Goal: Task Accomplishment & Management: Use online tool/utility

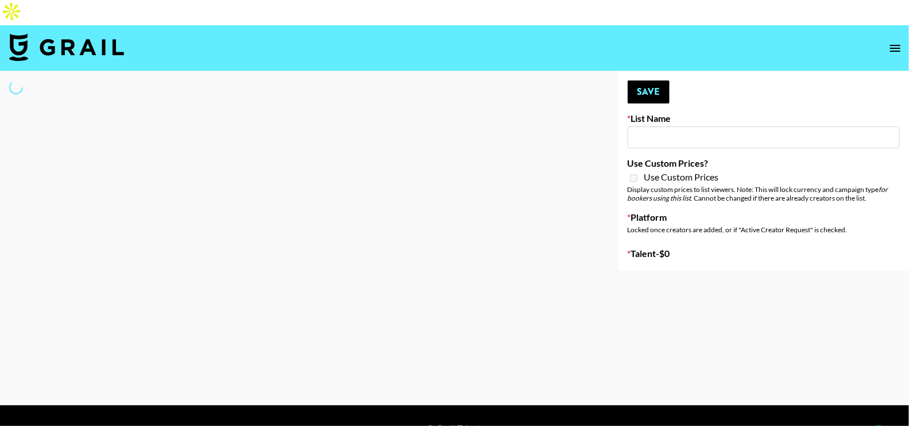
type input "Celebrity Creators"
select select "Song"
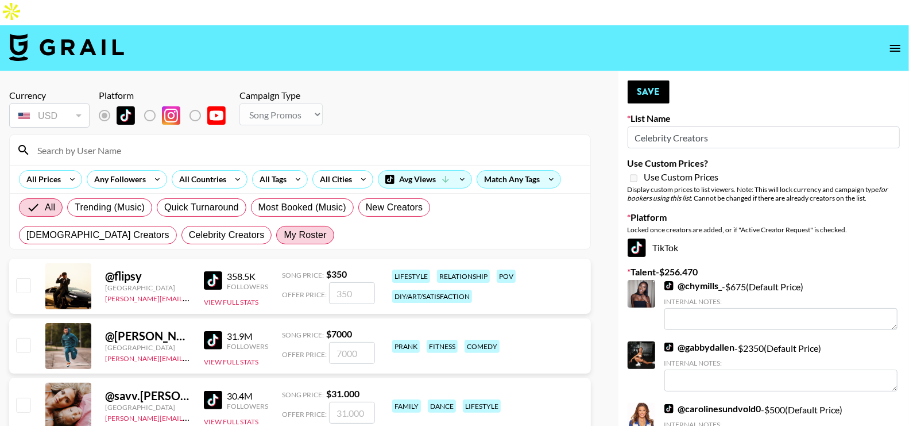
click at [284, 228] on span "My Roster" at bounding box center [305, 235] width 42 height 14
click at [284, 235] on input "My Roster" at bounding box center [284, 235] width 0 height 0
radio input "true"
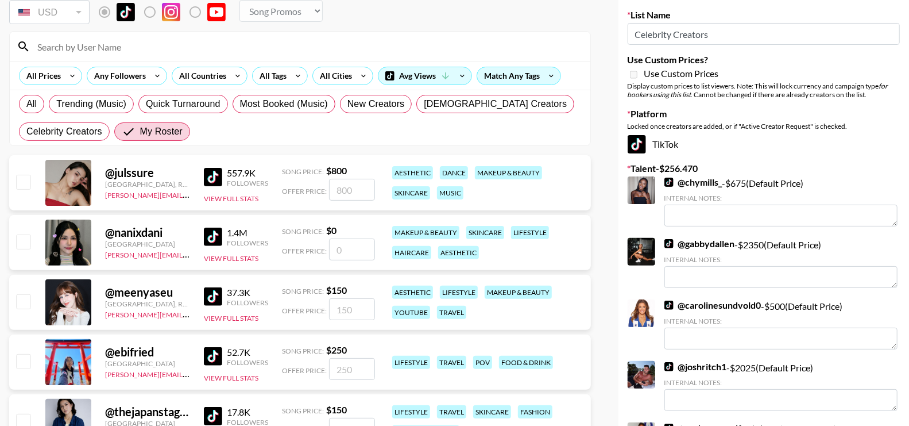
scroll to position [72, 0]
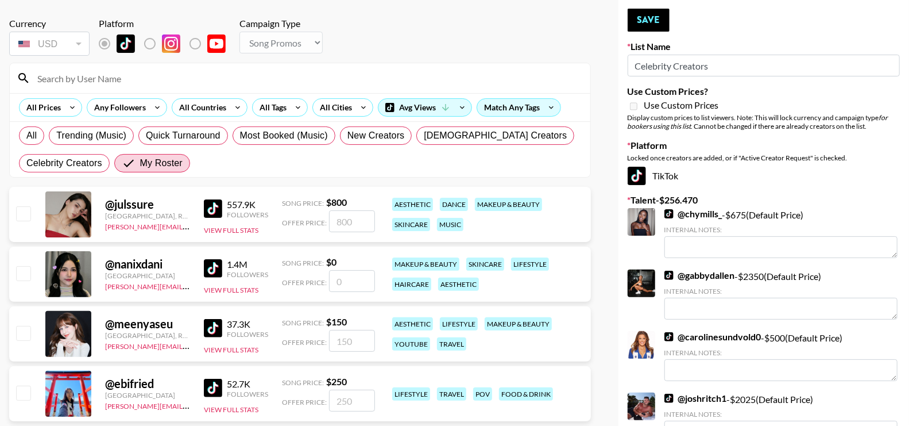
click at [19, 266] on input "checkbox" at bounding box center [23, 273] width 14 height 14
checkbox input "false"
click at [24, 206] on input "checkbox" at bounding box center [23, 213] width 14 height 14
checkbox input "true"
type input "800"
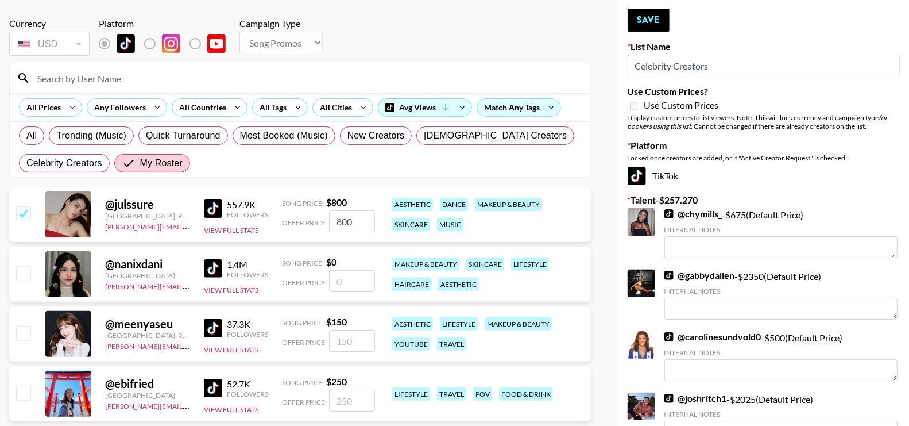
click at [21, 206] on input "checkbox" at bounding box center [23, 213] width 14 height 14
checkbox input "false"
click at [22, 266] on input "checkbox" at bounding box center [23, 273] width 14 height 14
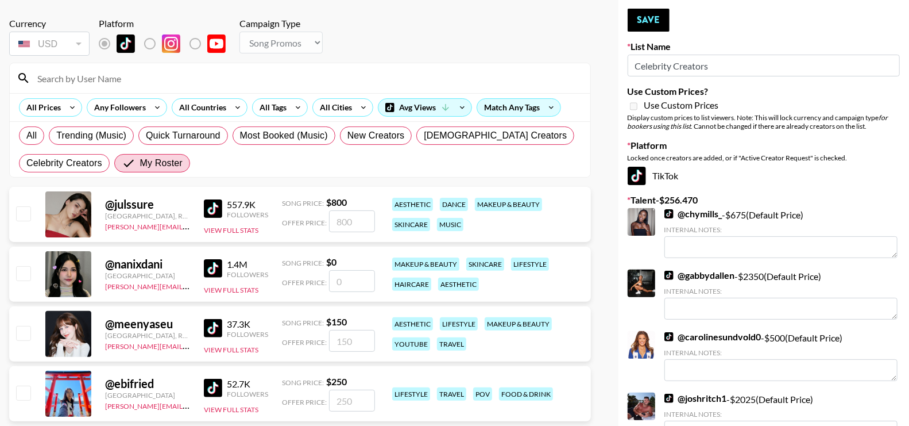
click at [22, 266] on input "checkbox" at bounding box center [23, 273] width 14 height 14
checkbox input "false"
click at [347, 270] on input "number" at bounding box center [352, 281] width 46 height 22
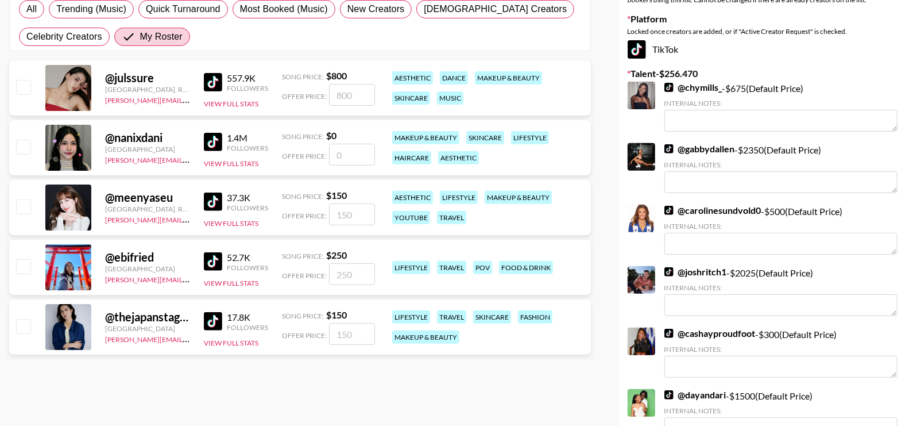
scroll to position [332, 0]
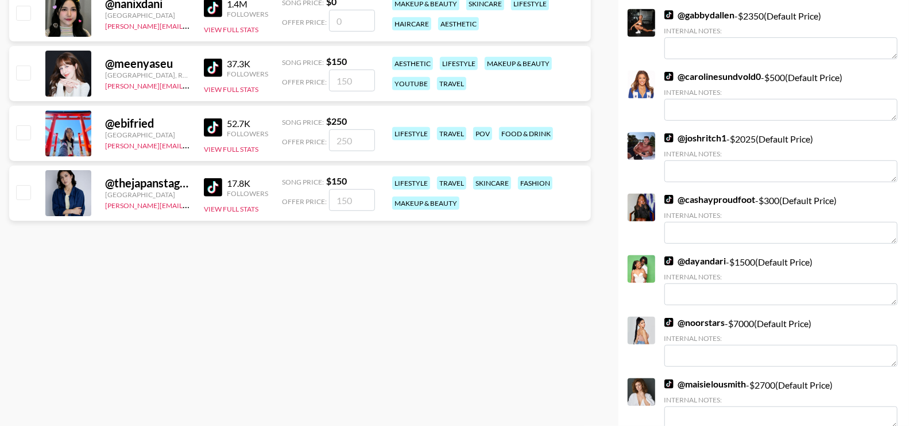
click at [680, 71] on link "@ carolinesundvold0" at bounding box center [712, 76] width 97 height 11
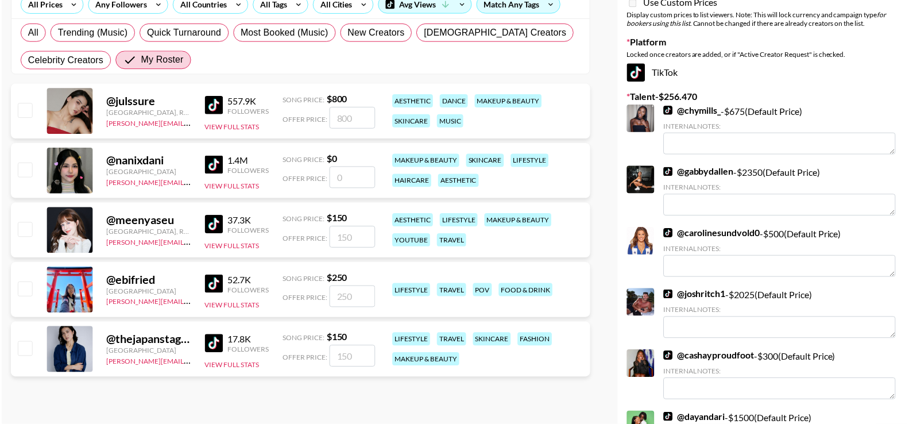
scroll to position [199, 0]
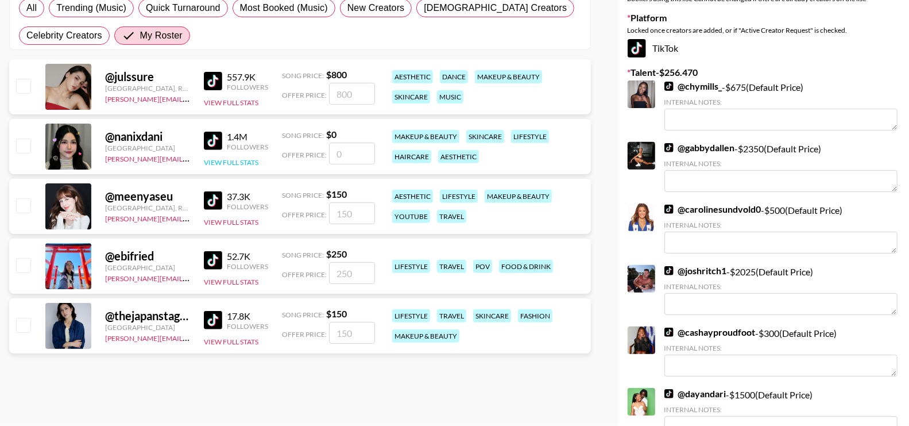
click at [230, 158] on button "View Full Stats" at bounding box center [231, 162] width 55 height 9
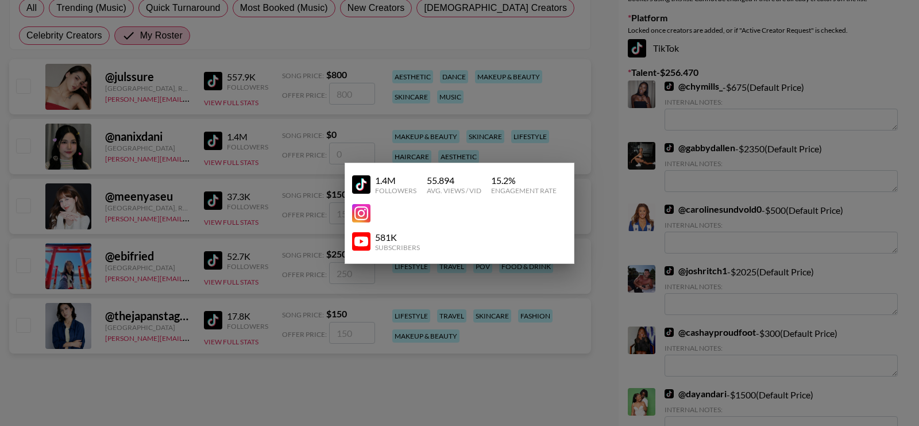
click at [199, 138] on div at bounding box center [459, 213] width 919 height 426
